Goal: Task Accomplishment & Management: Manage account settings

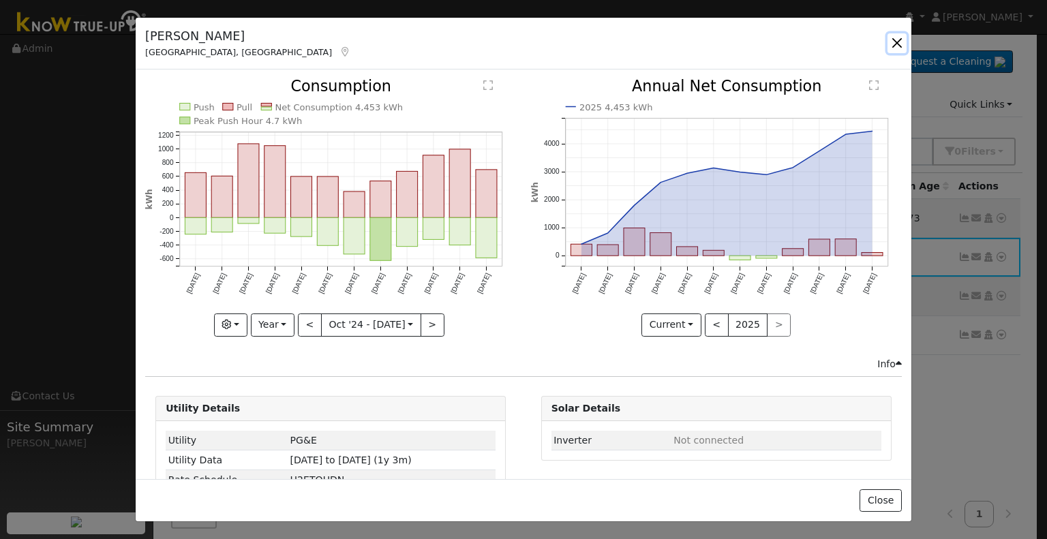
click at [896, 40] on button "button" at bounding box center [897, 42] width 19 height 19
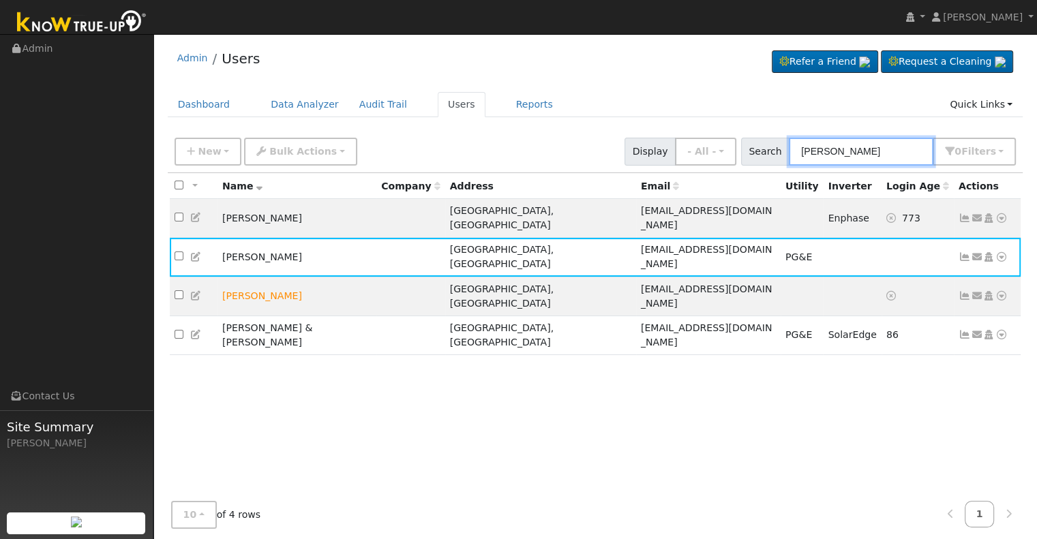
drag, startPoint x: 912, startPoint y: 149, endPoint x: 768, endPoint y: 147, distance: 144.5
click at [768, 147] on div "Search [PERSON_NAME] 0 Filter s Role Show - All - Show Leads Admin Billing Admi…" at bounding box center [878, 152] width 275 height 28
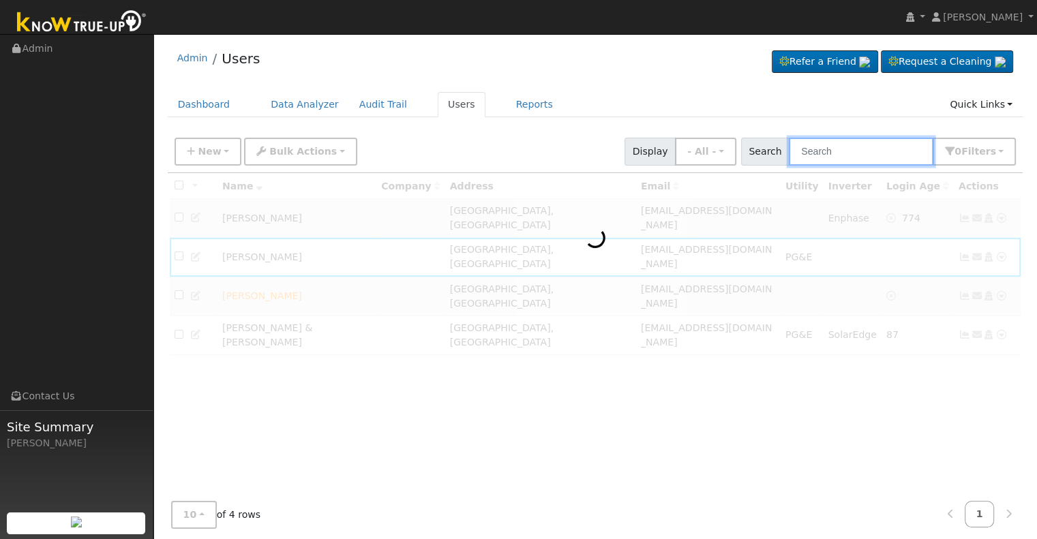
paste input "[PERSON_NAME]"
type input "Baga"
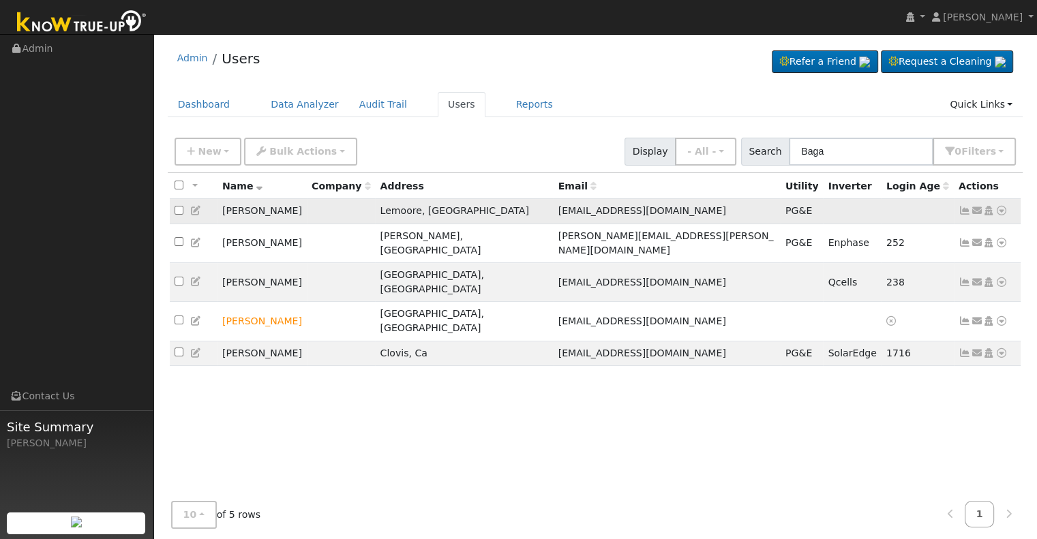
click at [960, 213] on icon at bounding box center [964, 211] width 12 height 10
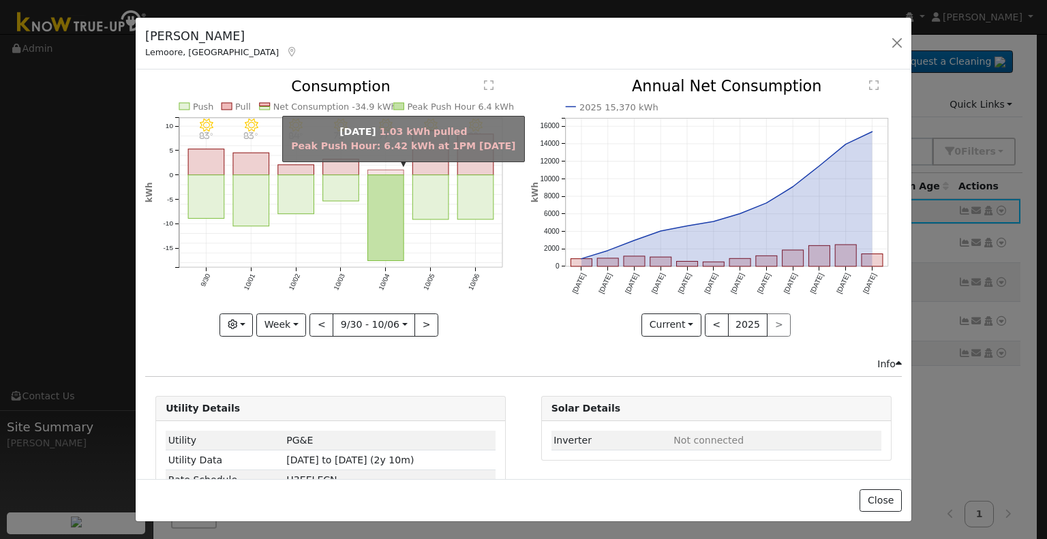
click at [371, 171] on rect "onclick=""" at bounding box center [386, 172] width 36 height 5
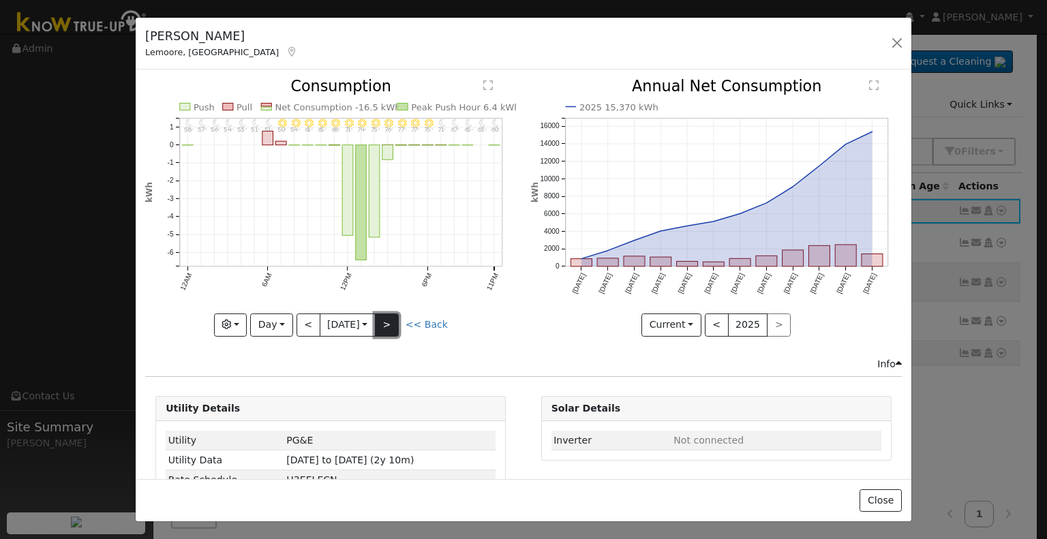
click at [391, 324] on button ">" at bounding box center [387, 325] width 24 height 23
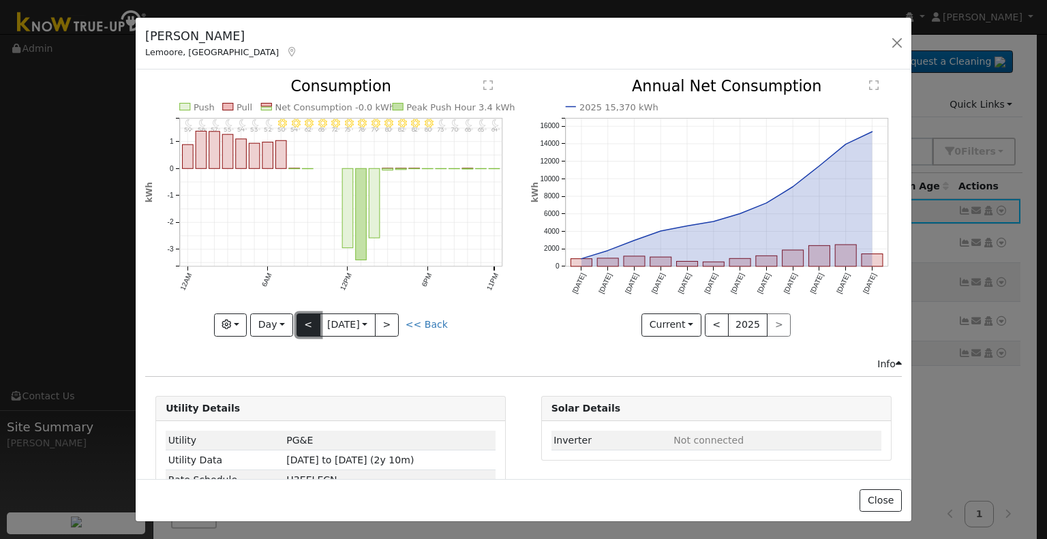
click at [301, 323] on button "<" at bounding box center [309, 325] width 24 height 23
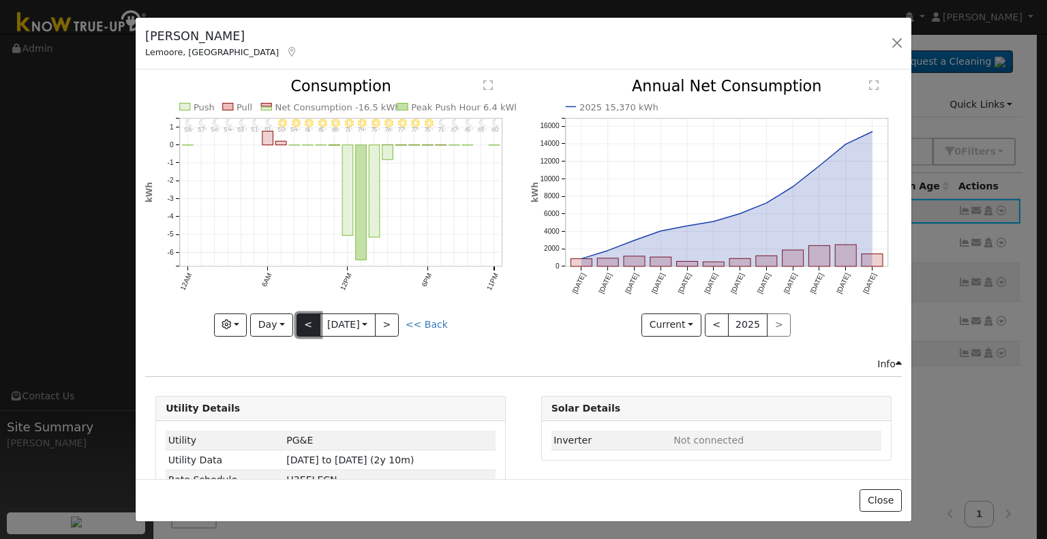
click at [301, 323] on button "<" at bounding box center [309, 325] width 24 height 23
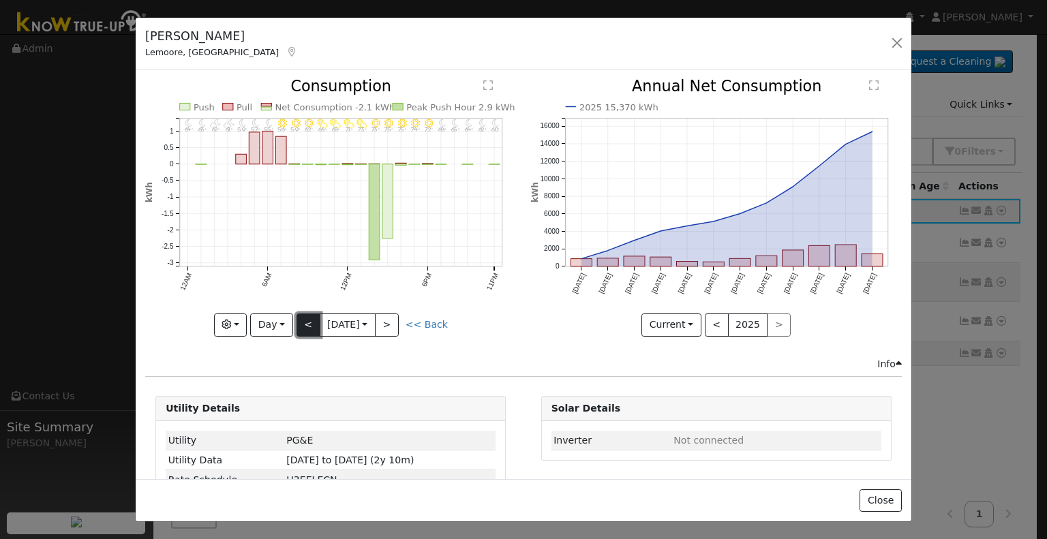
click at [301, 323] on button "<" at bounding box center [309, 325] width 24 height 23
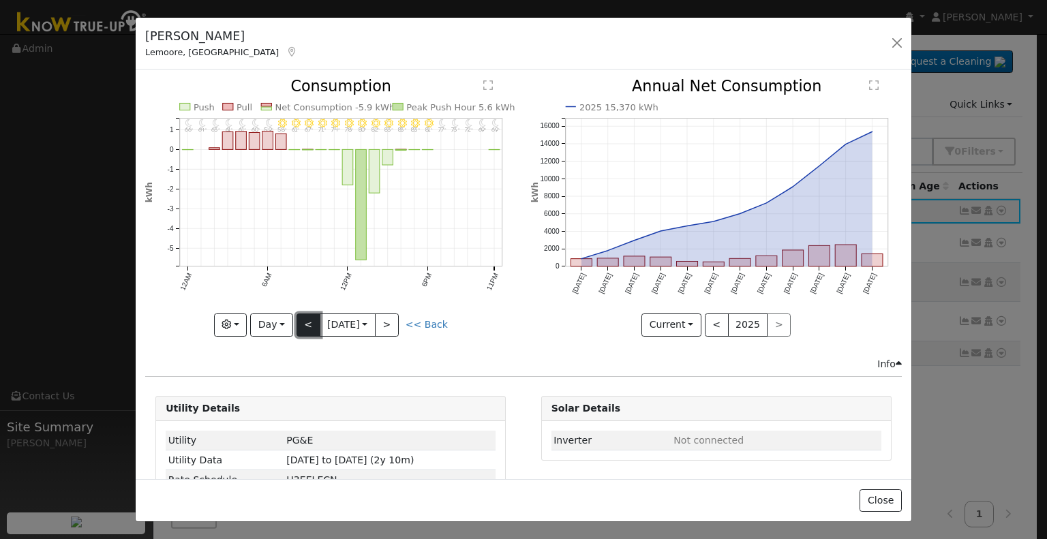
click at [301, 323] on button "<" at bounding box center [309, 325] width 24 height 23
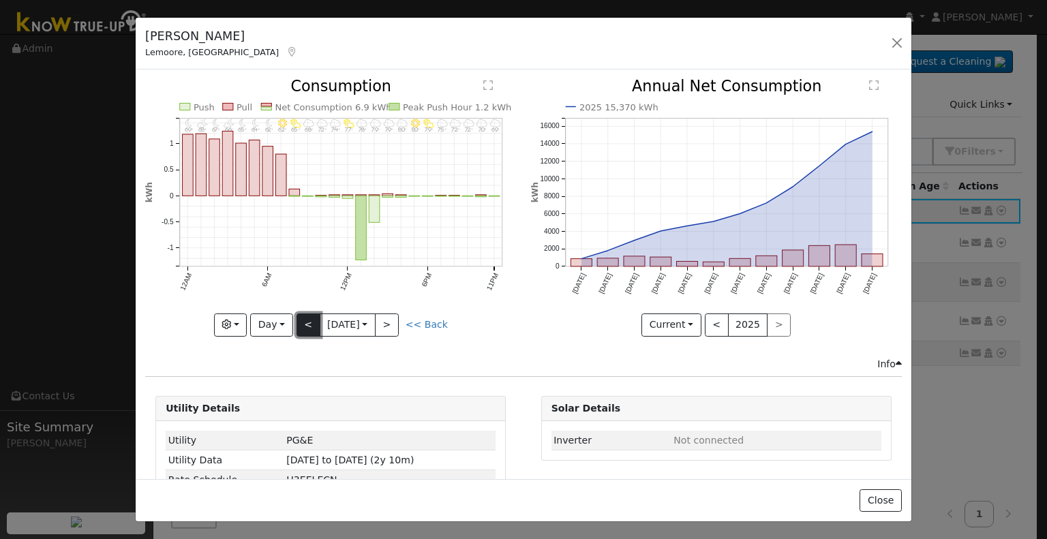
click at [301, 323] on button "<" at bounding box center [309, 325] width 24 height 23
type input "[DATE]"
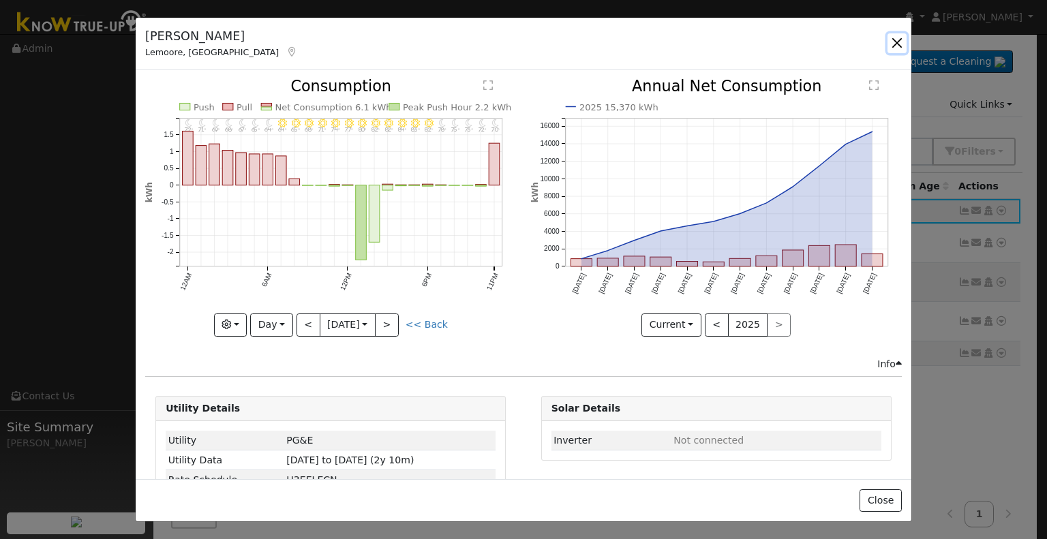
click at [892, 43] on button "button" at bounding box center [897, 42] width 19 height 19
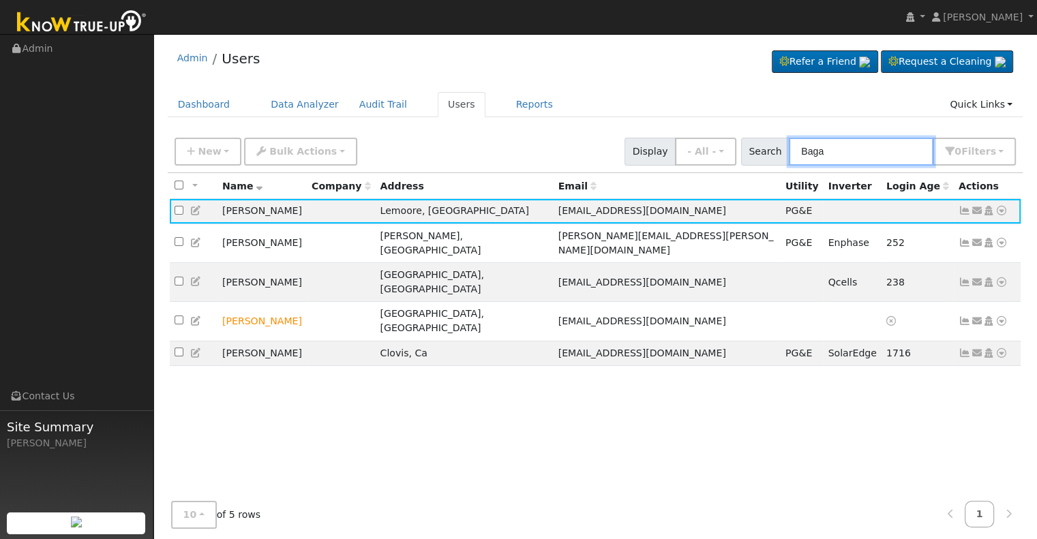
drag, startPoint x: 877, startPoint y: 156, endPoint x: 774, endPoint y: 139, distance: 103.7
click at [774, 139] on div "Search Baga 0 Filter s Role Show - All - Show Leads Admin Billing Admin Account…" at bounding box center [878, 152] width 275 height 28
paste input "[PERSON_NAME]"
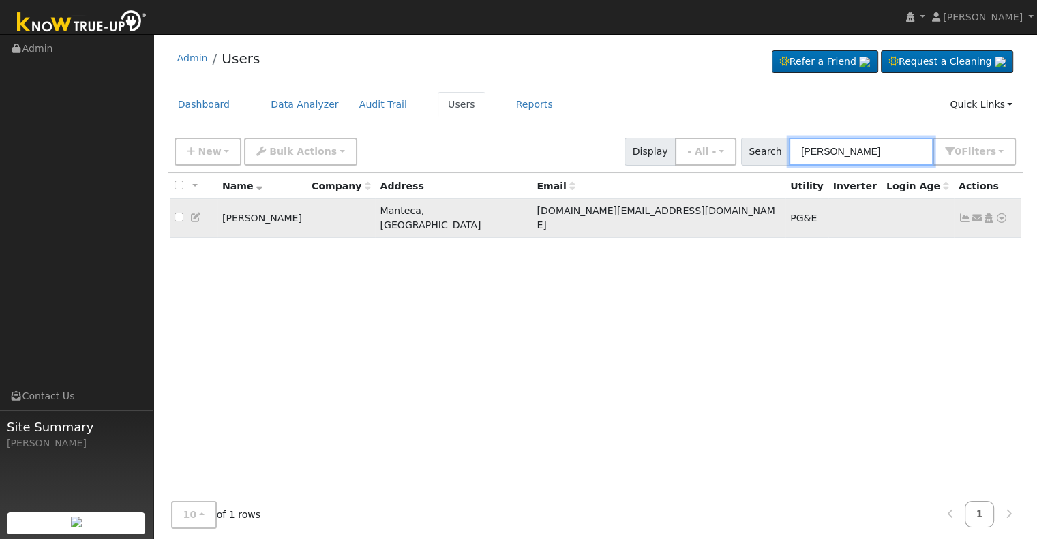
type input "[PERSON_NAME]"
click at [960, 213] on icon at bounding box center [964, 218] width 12 height 10
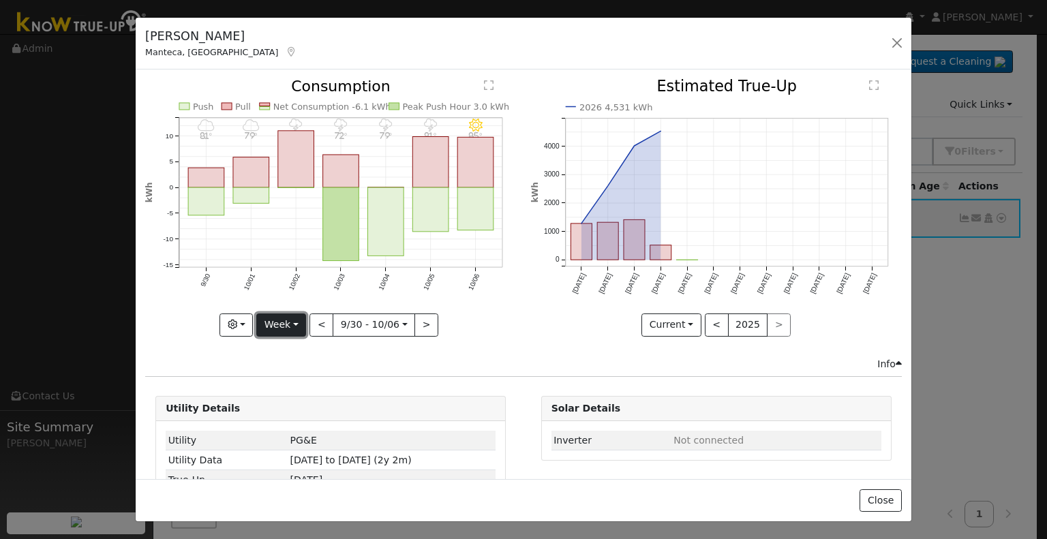
click at [273, 329] on button "Week" at bounding box center [281, 325] width 50 height 23
click at [273, 387] on link "Month" at bounding box center [304, 390] width 95 height 19
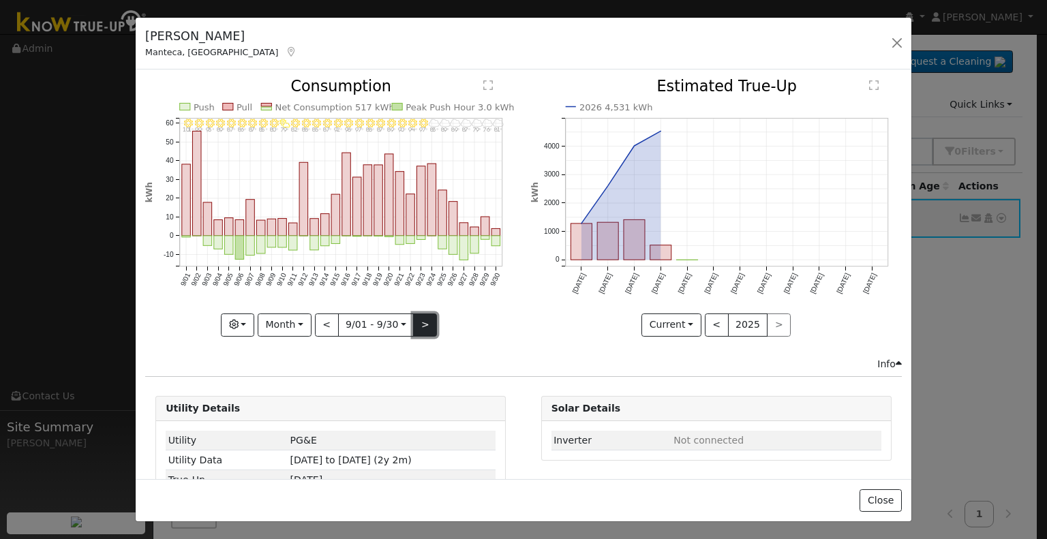
click at [420, 325] on button ">" at bounding box center [425, 325] width 24 height 23
type input "[DATE]"
